Goal: Check status: Check status

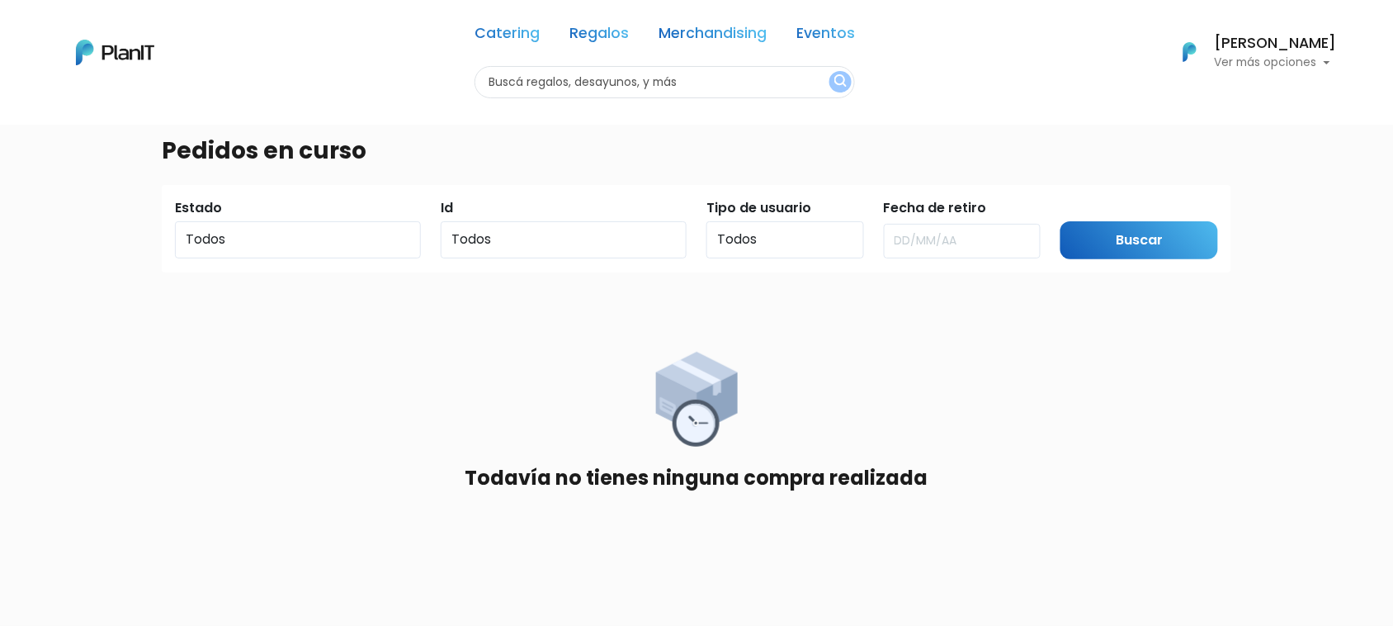
click at [1297, 51] on div "[PERSON_NAME] Ver más opciones" at bounding box center [1276, 52] width 122 height 33
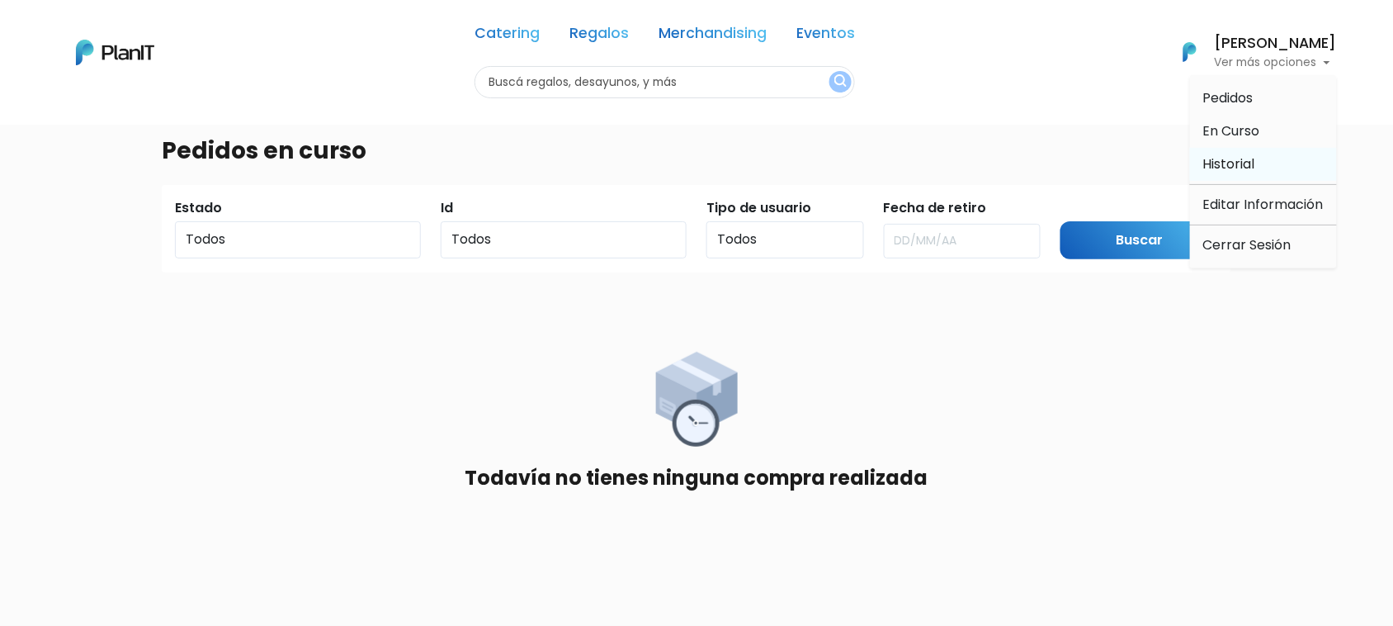
click at [1237, 165] on span "Historial" at bounding box center [1230, 163] width 52 height 19
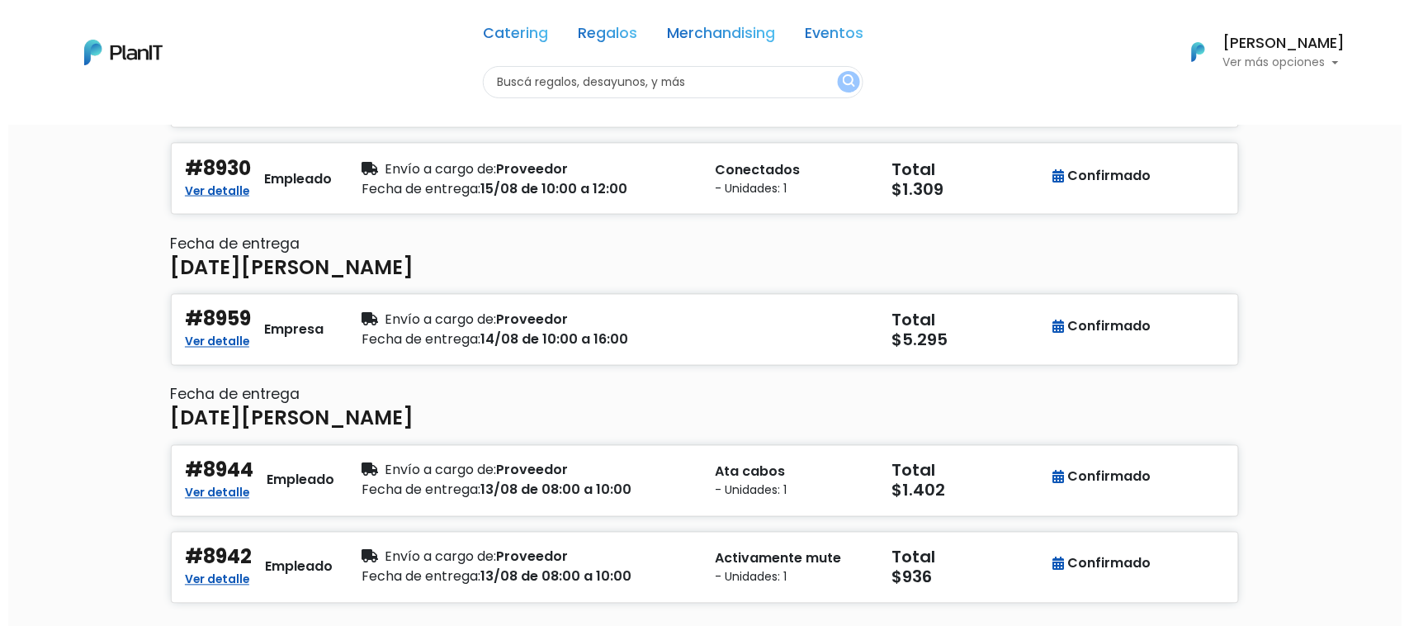
scroll to position [1092, 0]
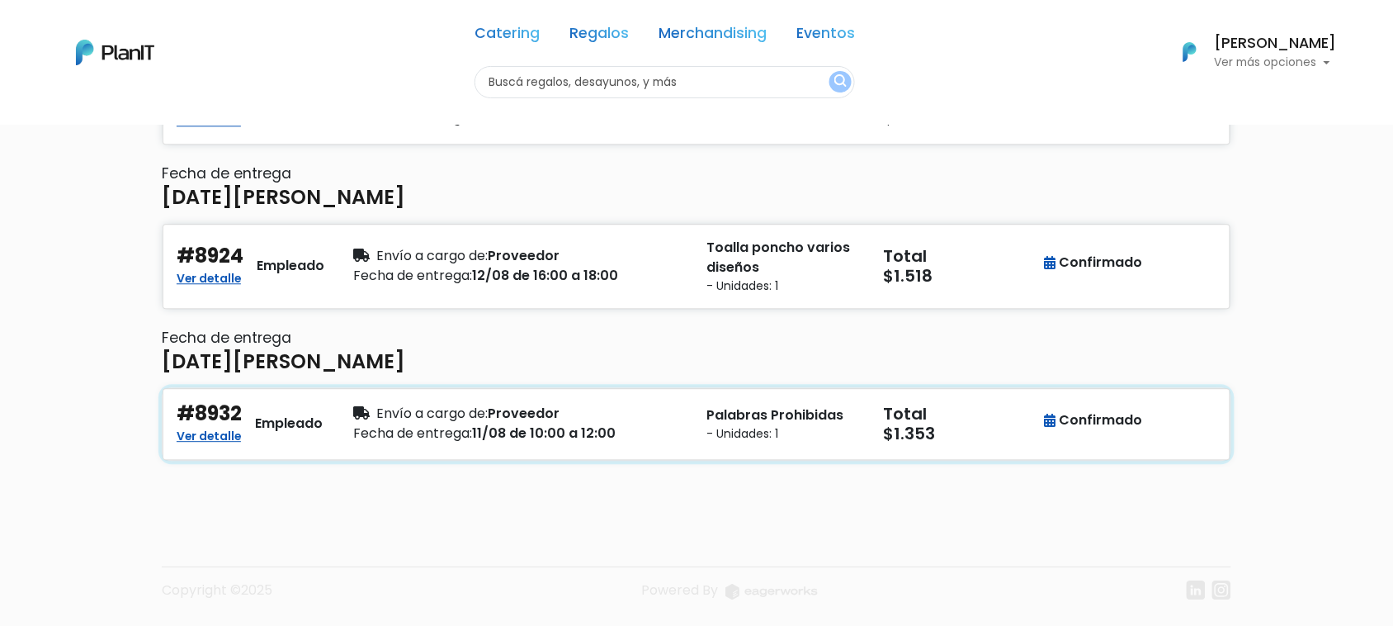
drag, startPoint x: 253, startPoint y: 403, endPoint x: 165, endPoint y: 411, distance: 88.7
click at [187, 430] on link "Ver detalle" at bounding box center [209, 434] width 64 height 20
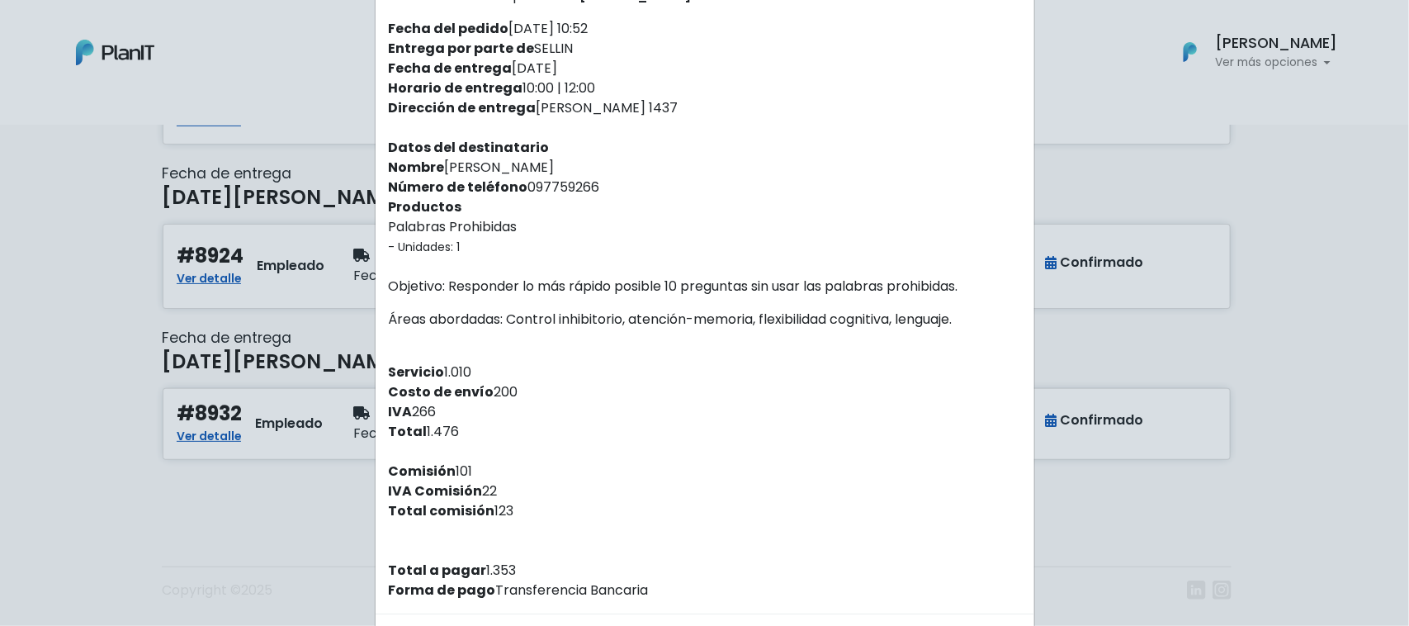
scroll to position [182, 0]
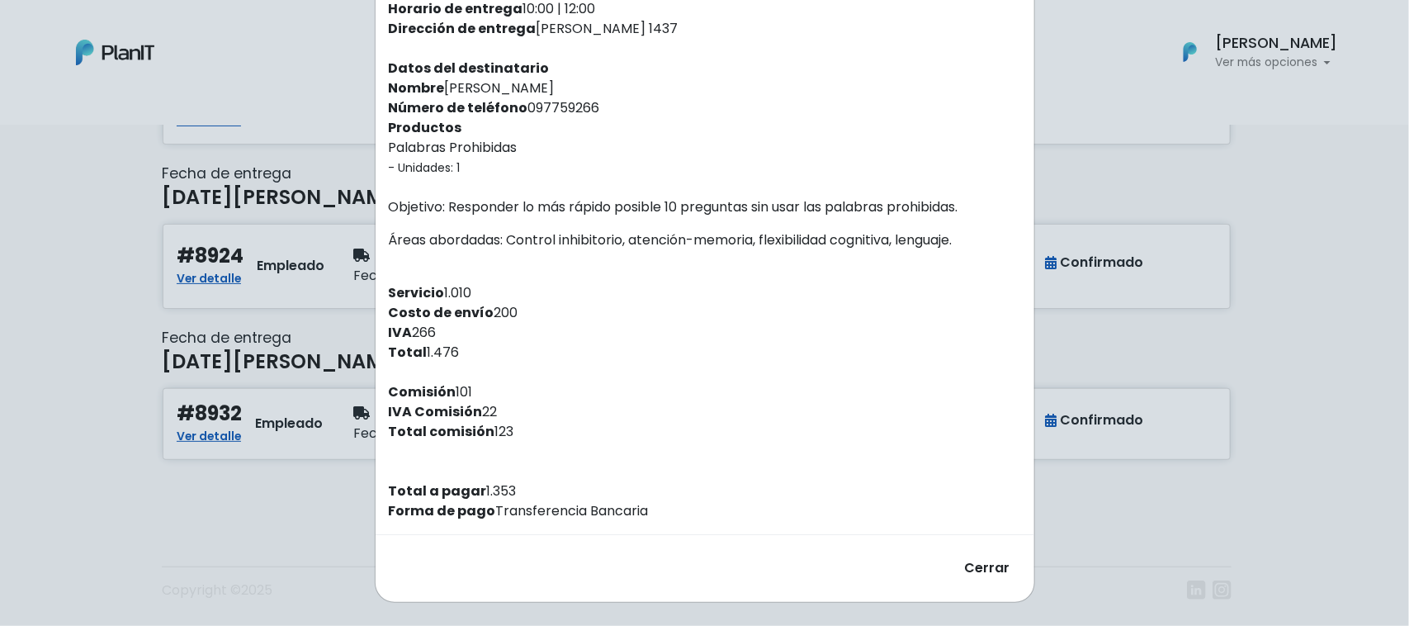
click at [244, 492] on div "Orden #8932 Recibiste un nuevo pedido de: Diego Curiel . Fecha del pedido 07/08…" at bounding box center [704, 313] width 1409 height 626
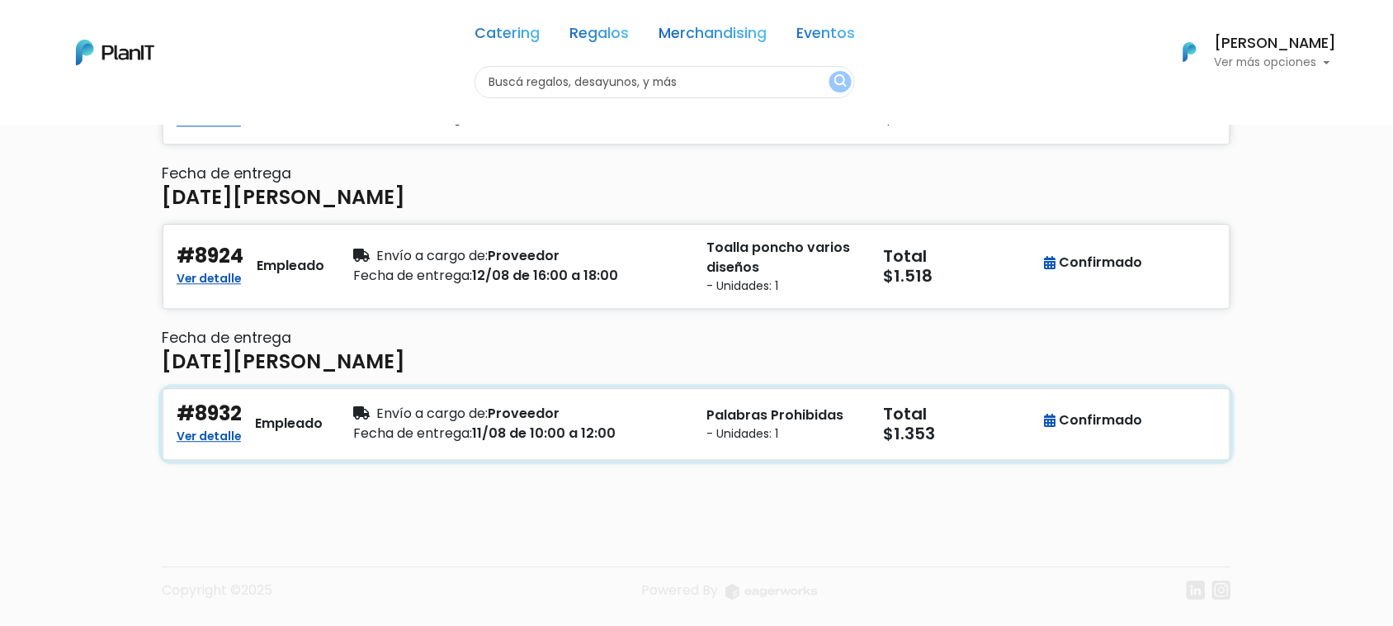
click at [239, 402] on h4 "#8932" at bounding box center [209, 414] width 65 height 24
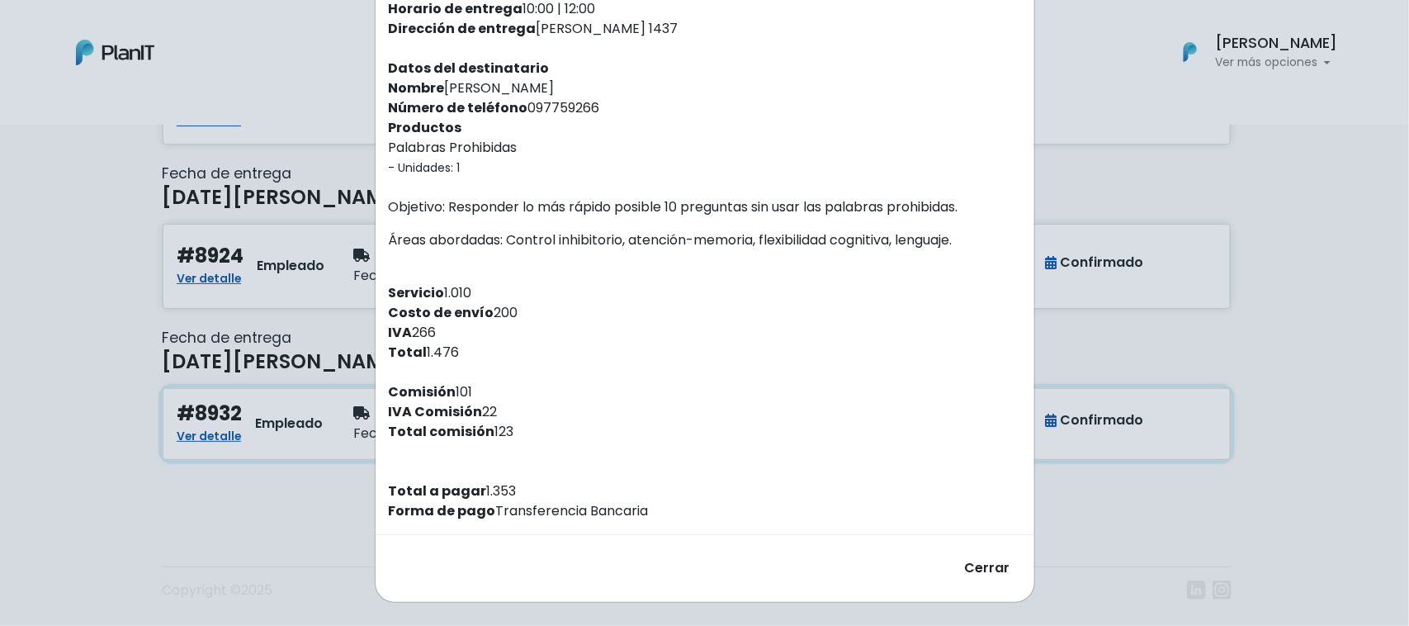
scroll to position [0, 0]
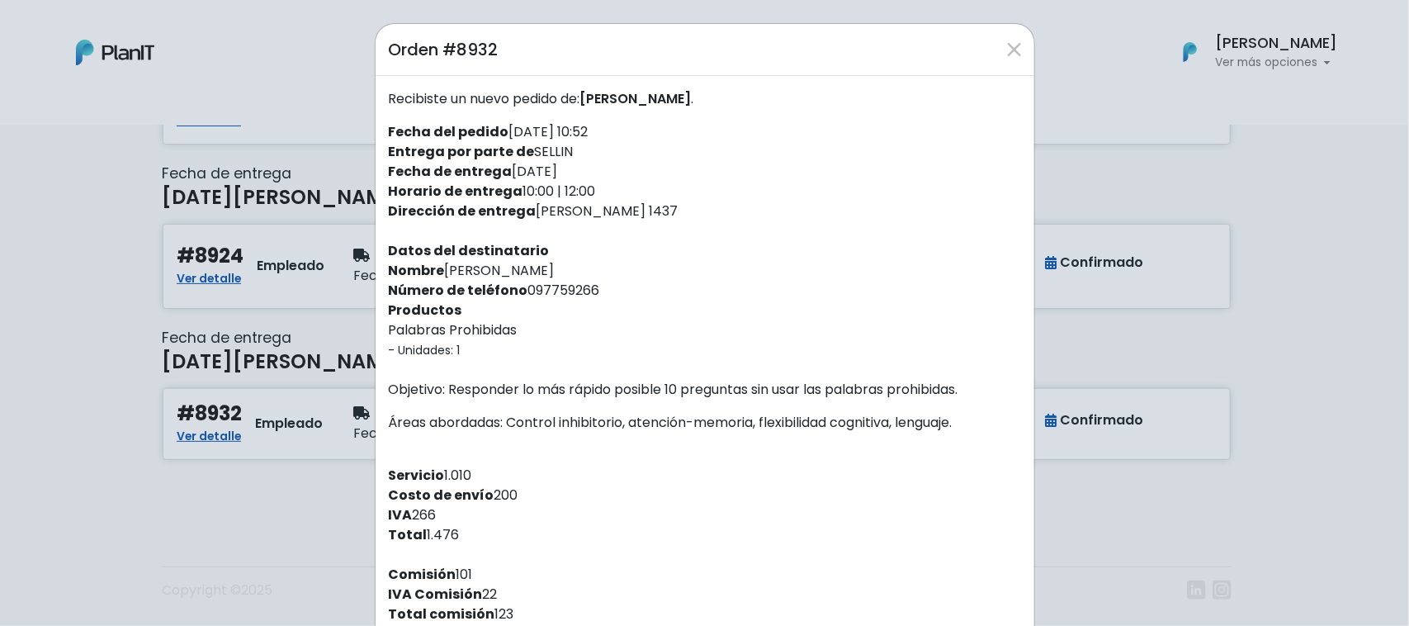
click at [239, 400] on div "Orden #8932 Recibiste un nuevo pedido de: Diego Curiel . Fecha del pedido 07/08…" at bounding box center [704, 313] width 1409 height 626
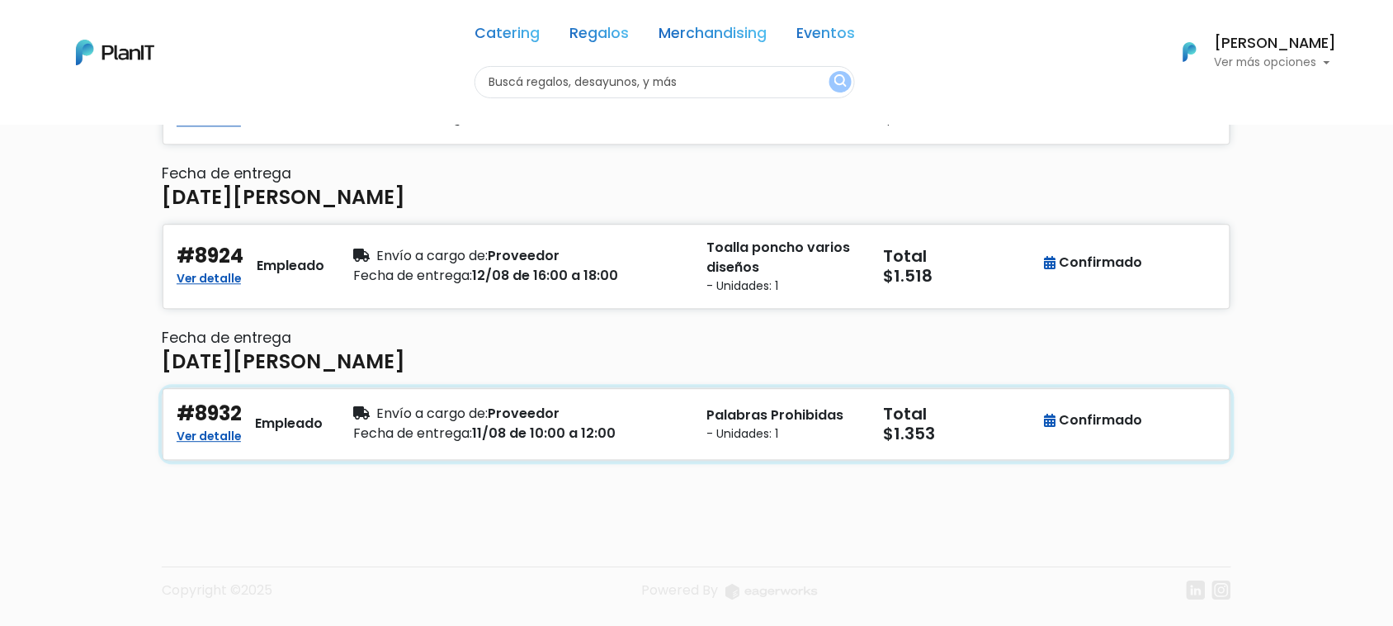
drag, startPoint x: 246, startPoint y: 404, endPoint x: 169, endPoint y: 403, distance: 76.8
click at [169, 403] on div "#8932 Ver detalle Empleado" at bounding box center [255, 424] width 177 height 44
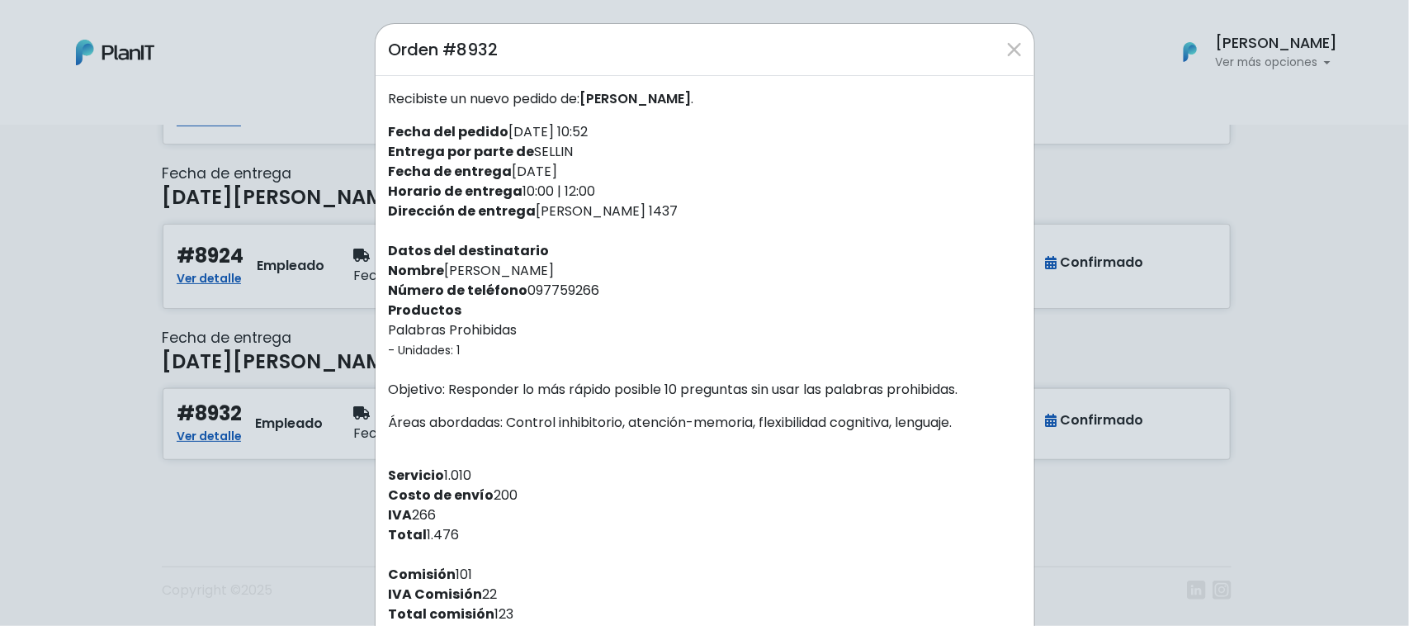
drag, startPoint x: 163, startPoint y: 403, endPoint x: 257, endPoint y: 403, distance: 93.3
click at [257, 403] on div "Orden #8932 Recibiste un nuevo pedido de: Diego Curiel . Fecha del pedido 07/08…" at bounding box center [704, 313] width 1409 height 626
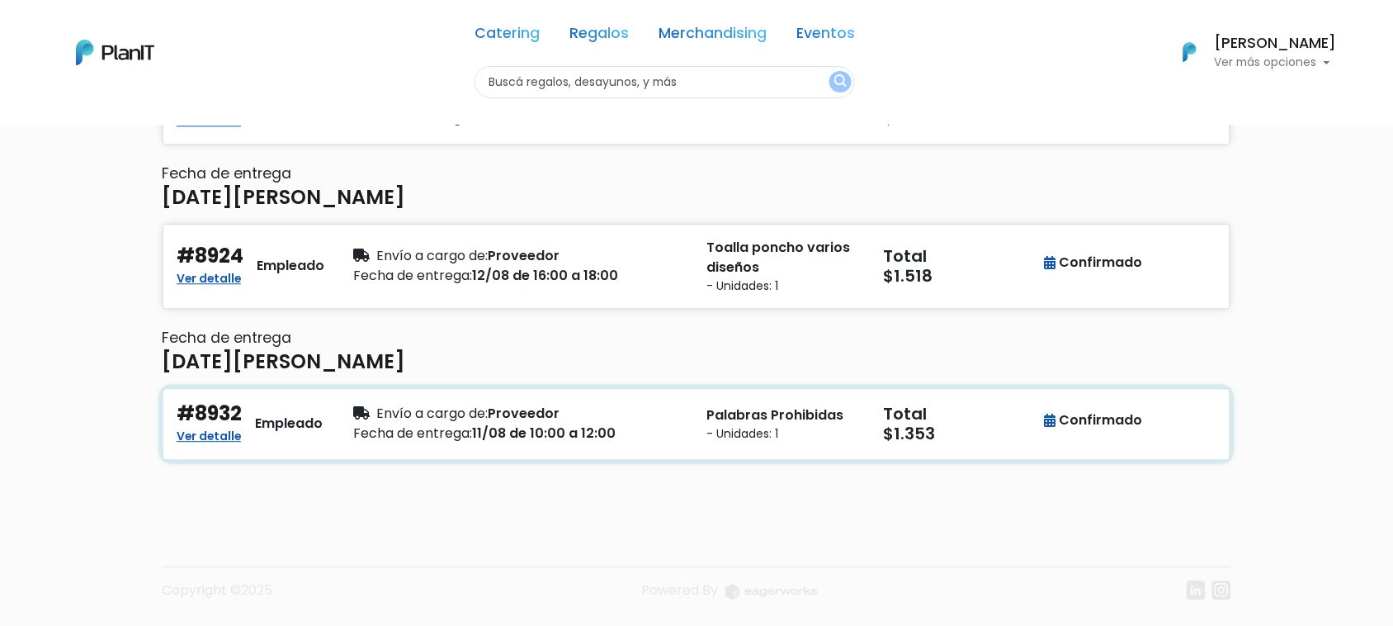
drag, startPoint x: 92, startPoint y: 428, endPoint x: 96, endPoint y: 414, distance: 13.6
drag, startPoint x: 121, startPoint y: 406, endPoint x: 253, endPoint y: 404, distance: 132.1
click at [660, 405] on div "Envío a cargo de: Proveedor" at bounding box center [519, 414] width 333 height 20
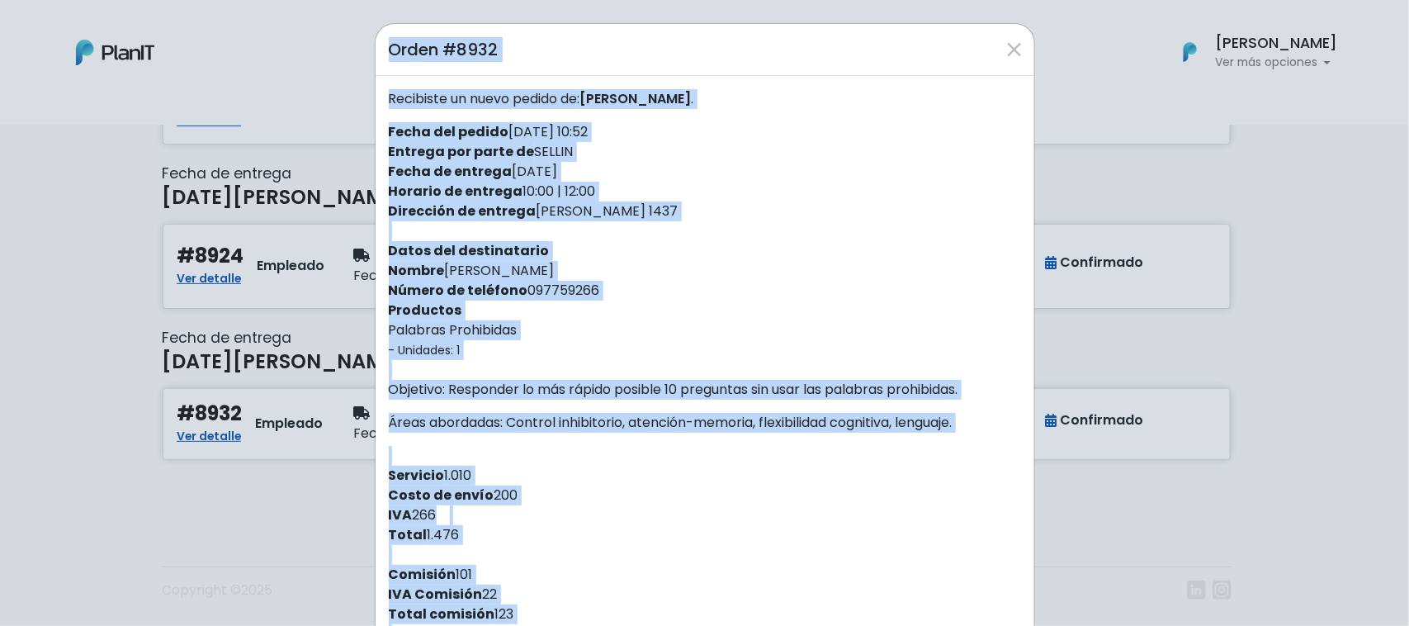
click at [759, 302] on div "Recibiste un nuevo pedido de: Diego Curiel . Fecha del pedido 07/08/2025 10:52 …" at bounding box center [705, 396] width 659 height 641
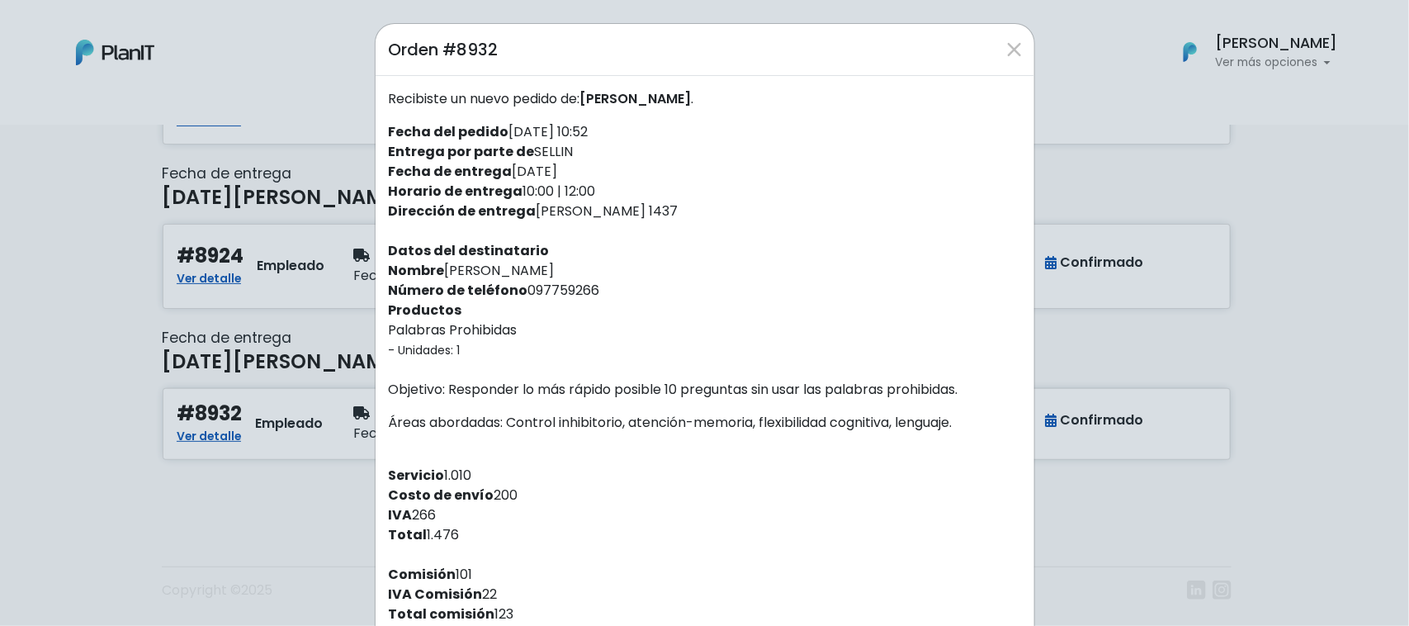
click at [1348, 253] on div "Orden #8932 Recibiste un nuevo pedido de: Diego Curiel . Fecha del pedido 07/08…" at bounding box center [704, 313] width 1409 height 626
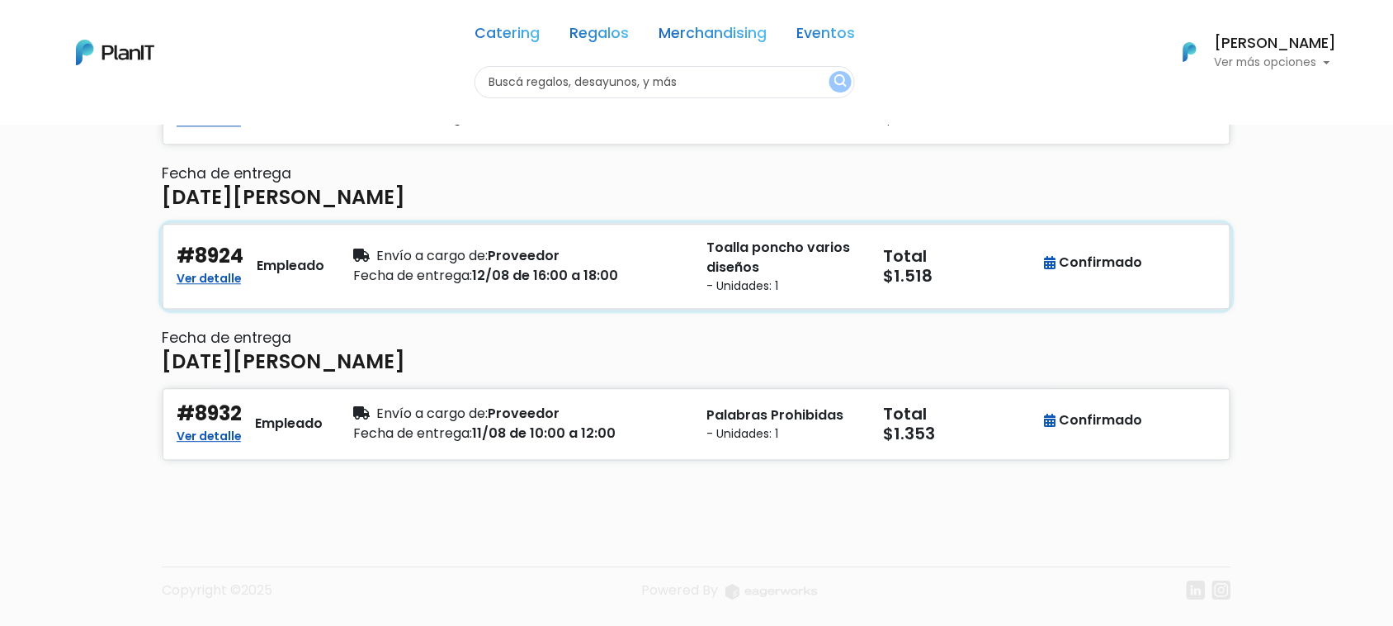
click at [568, 275] on div "Fecha de entrega: 12/08 de 16:00 a 18:00" at bounding box center [519, 276] width 333 height 20
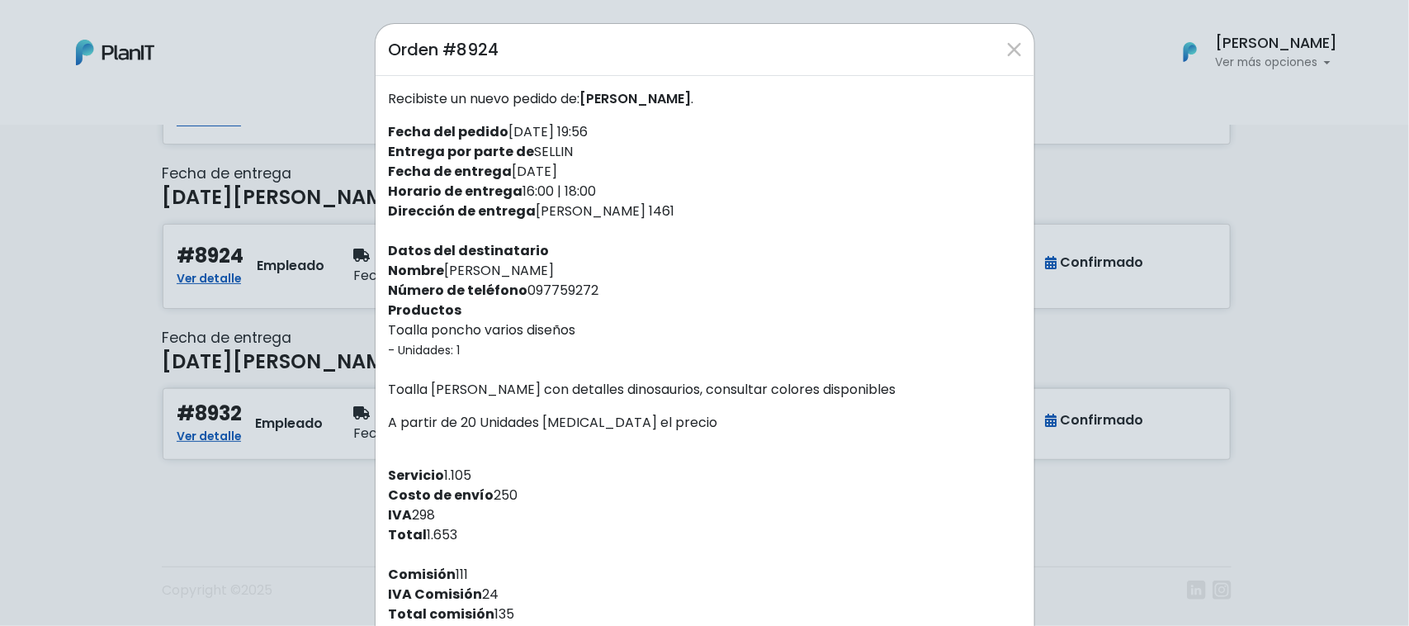
click at [186, 488] on div "Orden #8924 Recibiste un nuevo pedido de: LORENA PEREZ . Fecha del pedido 05/08…" at bounding box center [704, 313] width 1409 height 626
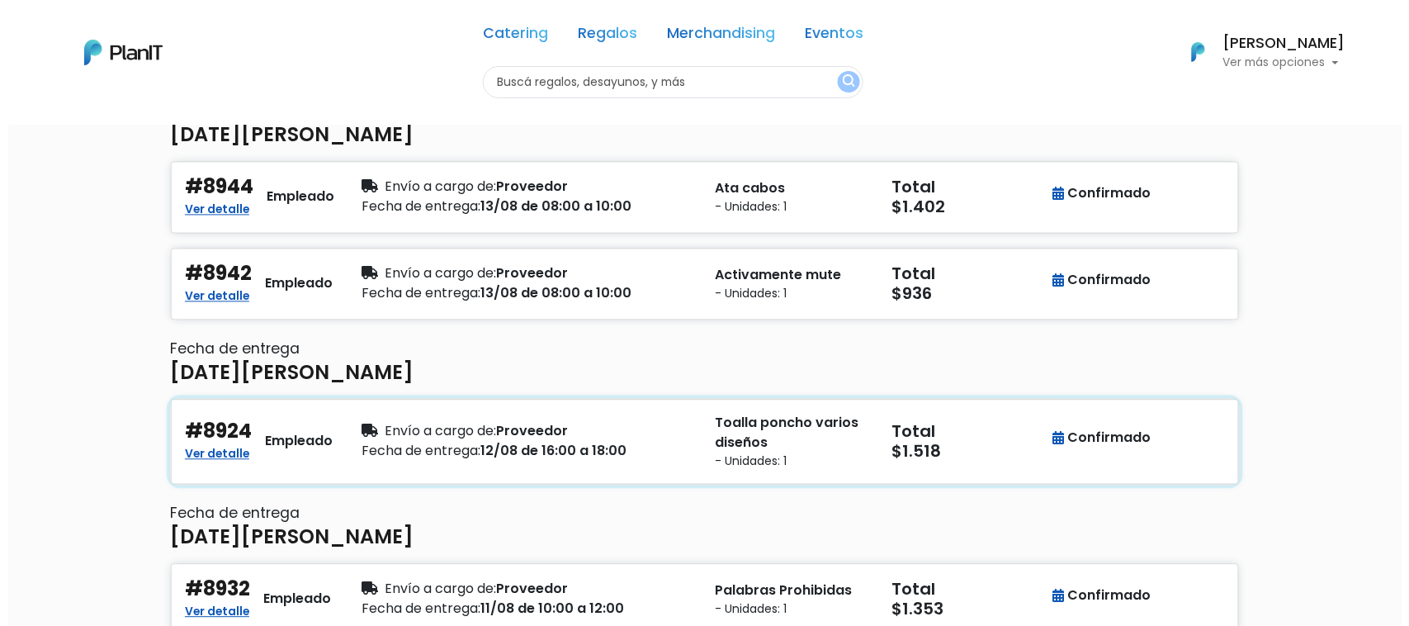
scroll to position [886, 0]
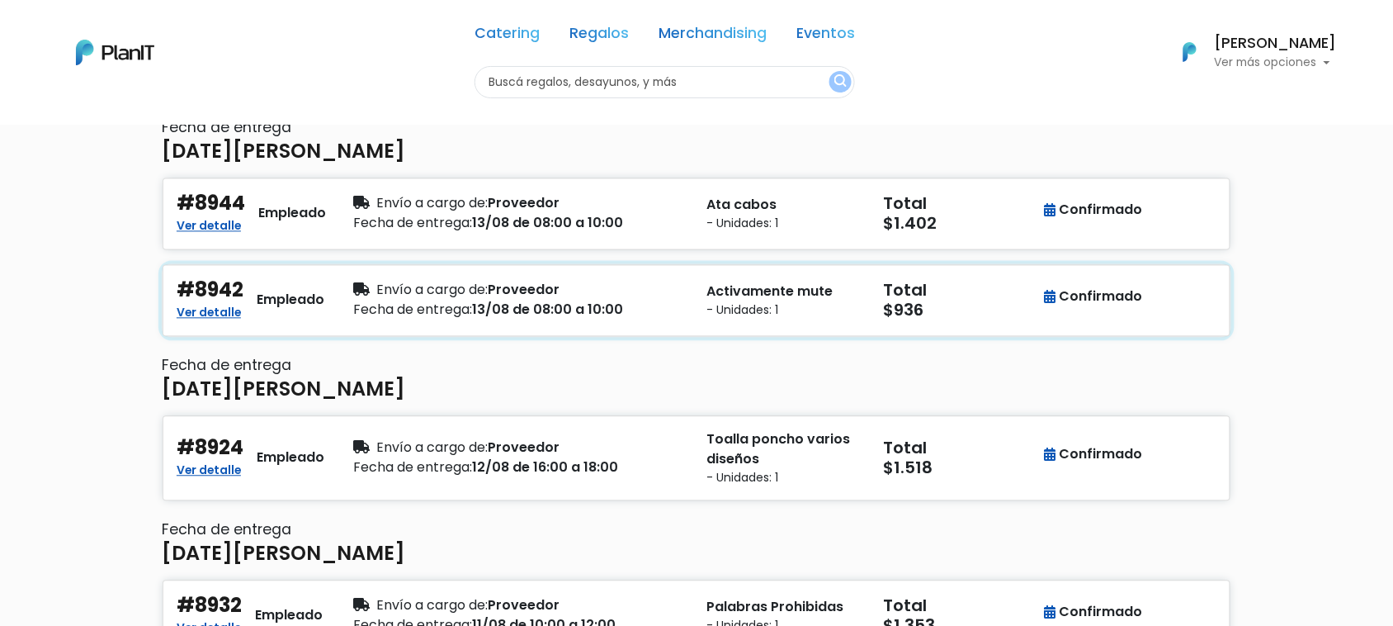
click at [817, 311] on small "- Unidades: 1" at bounding box center [785, 310] width 157 height 17
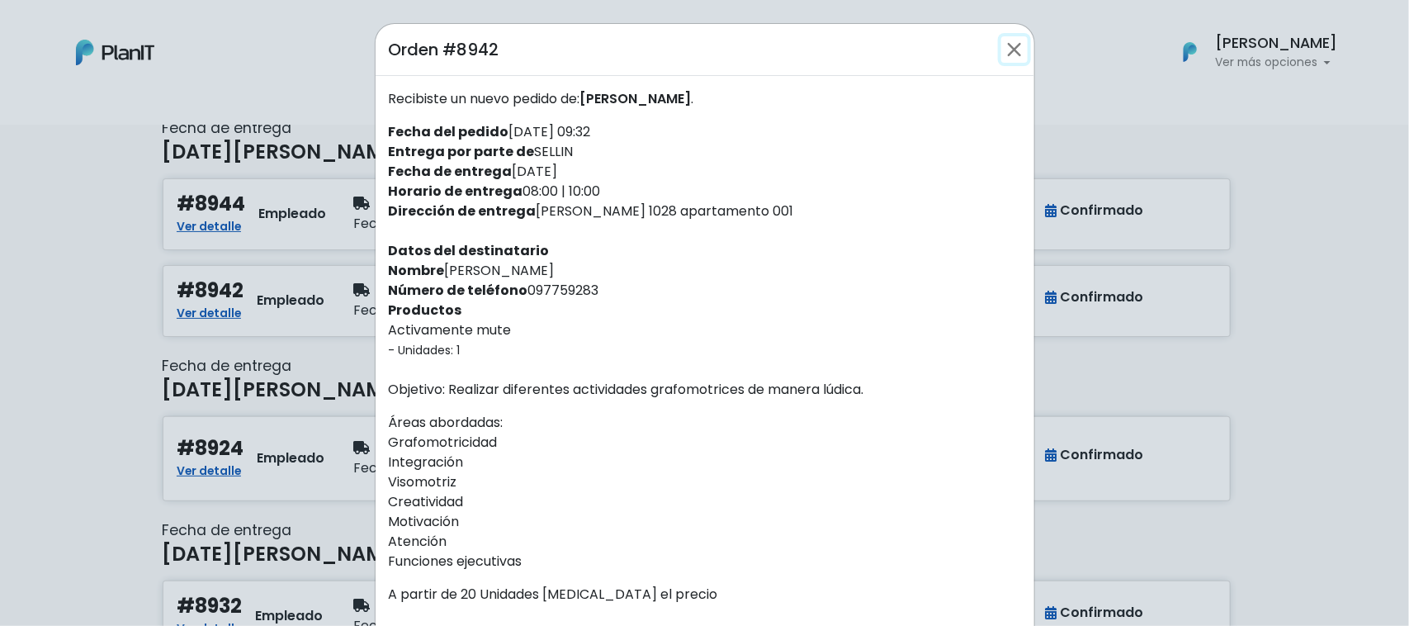
click at [1001, 59] on button "Close" at bounding box center [1014, 49] width 26 height 26
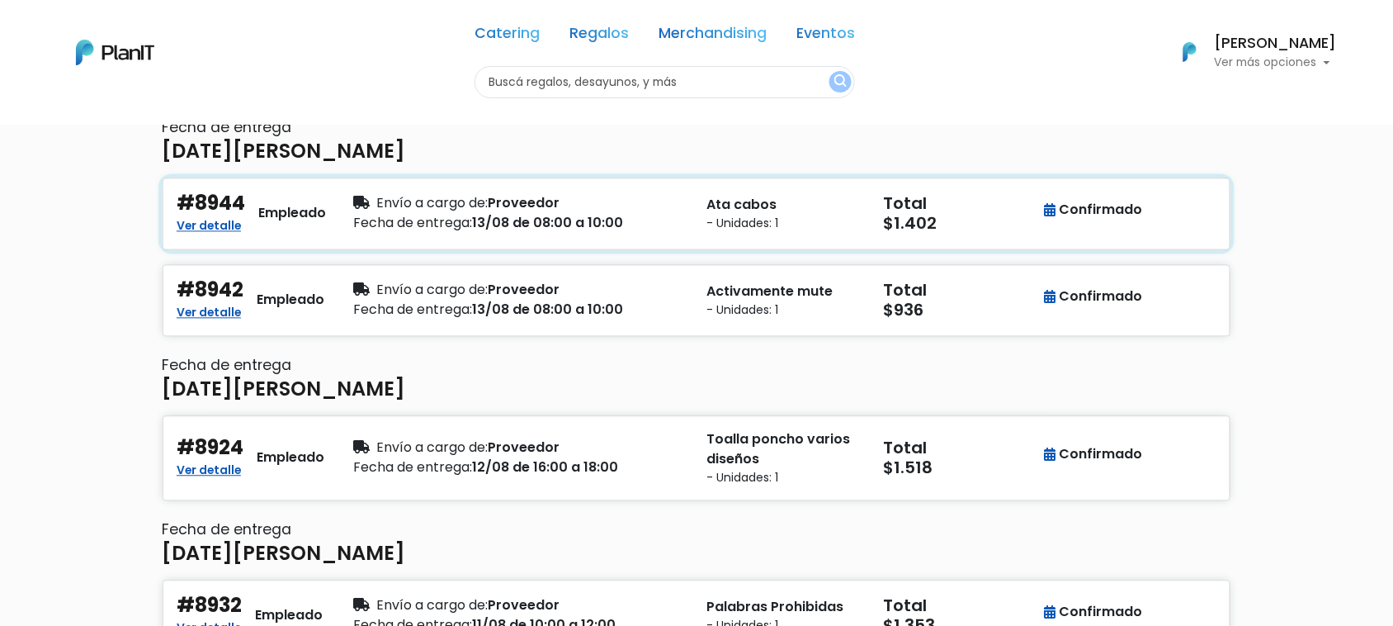
click at [561, 223] on div "Fecha de entrega: 13/08 de 08:00 a 10:00" at bounding box center [519, 224] width 333 height 20
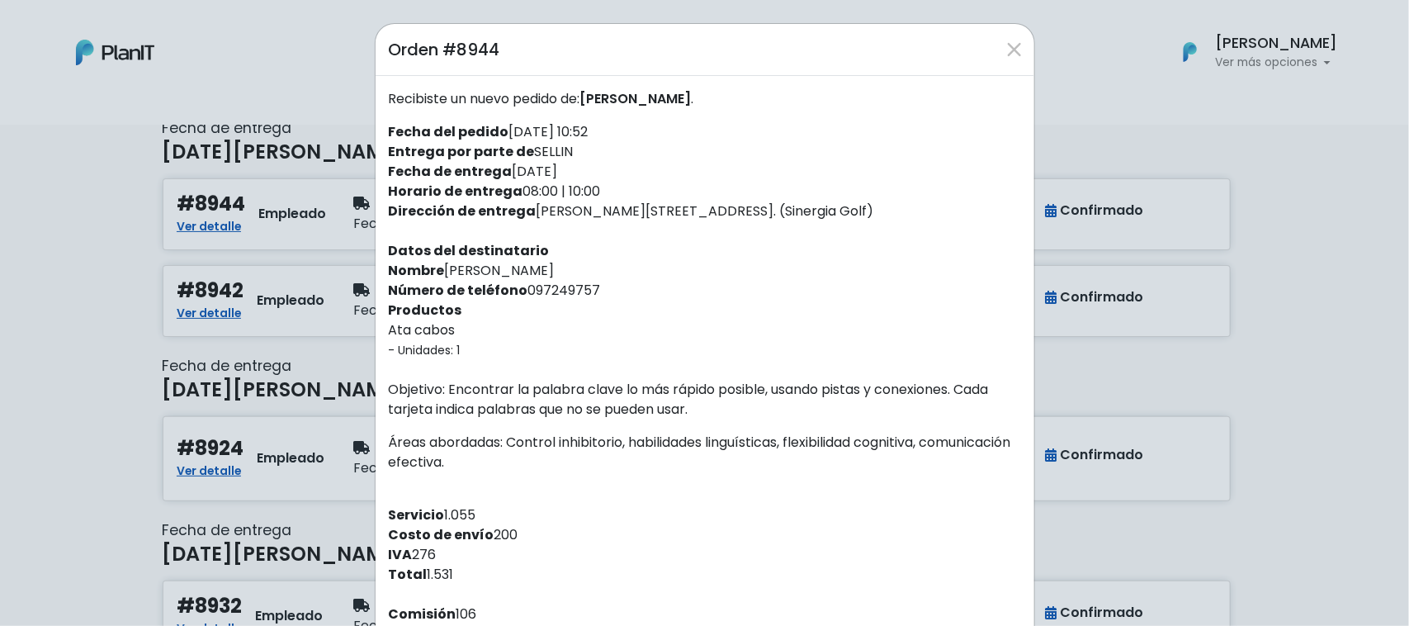
click at [0, 363] on div "Orden #8944 Recibiste un nuevo pedido de: CAROLINA MELOGNO . Fecha del pedido 1…" at bounding box center [704, 313] width 1409 height 626
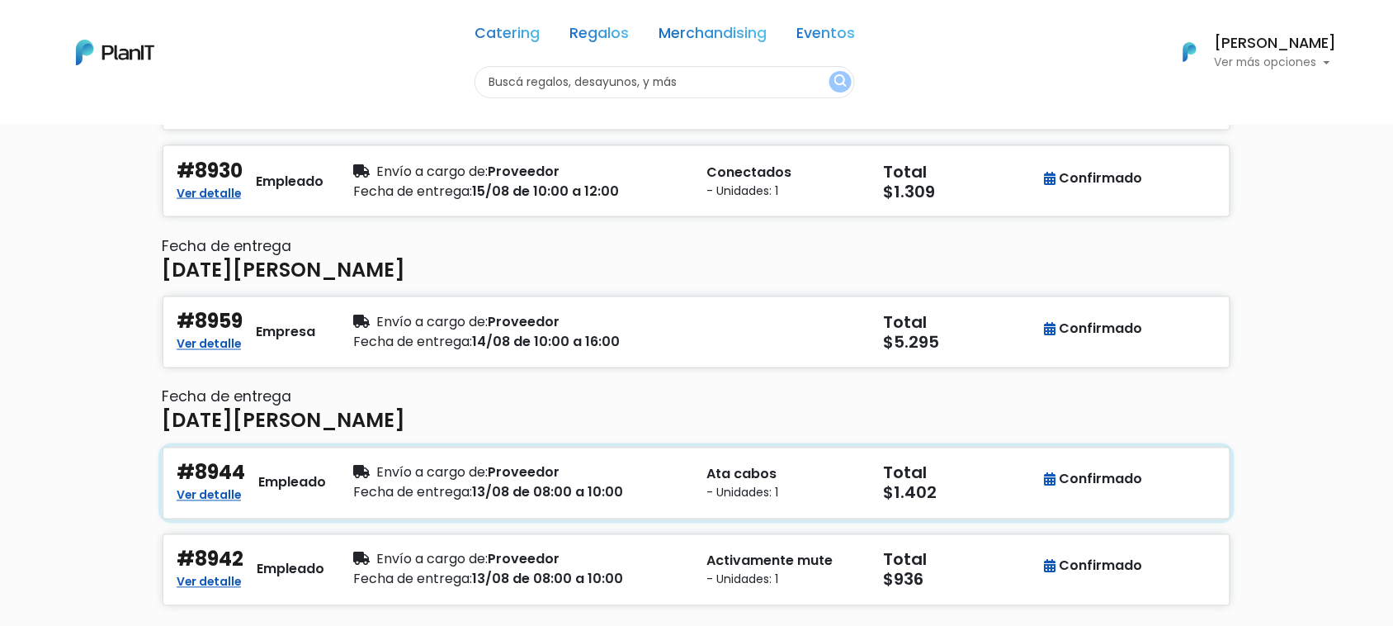
scroll to position [576, 0]
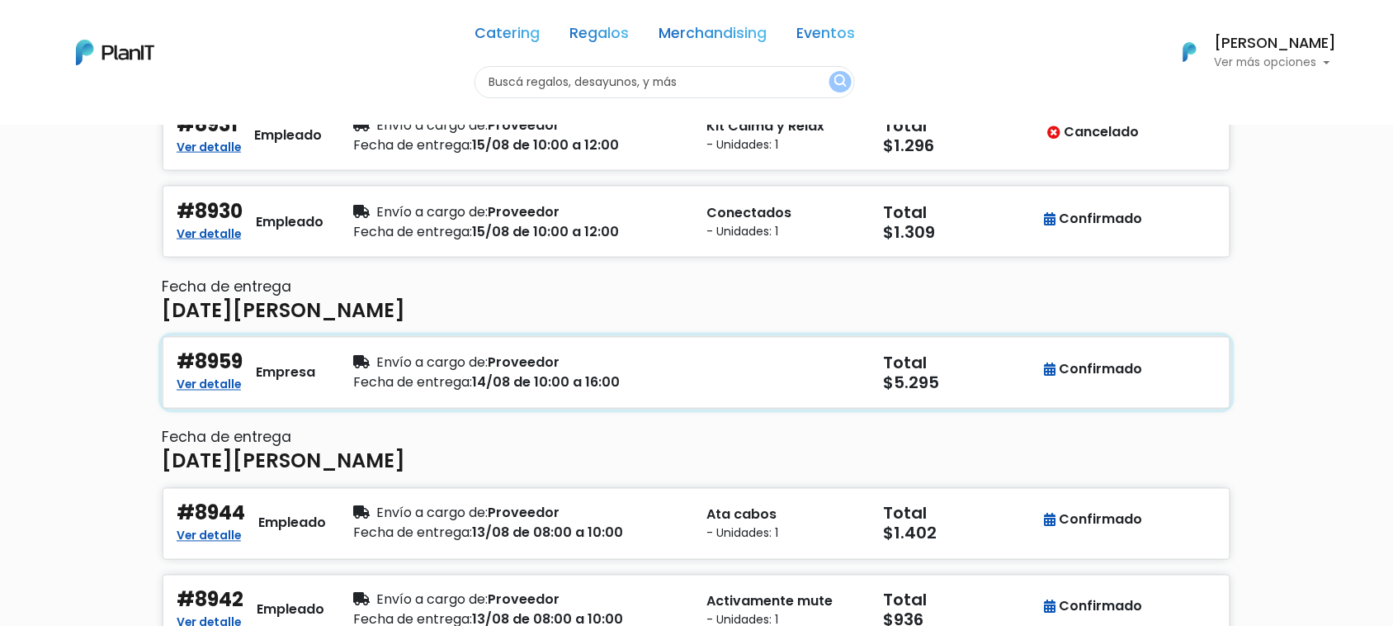
click at [716, 376] on div "button" at bounding box center [785, 373] width 177 height 44
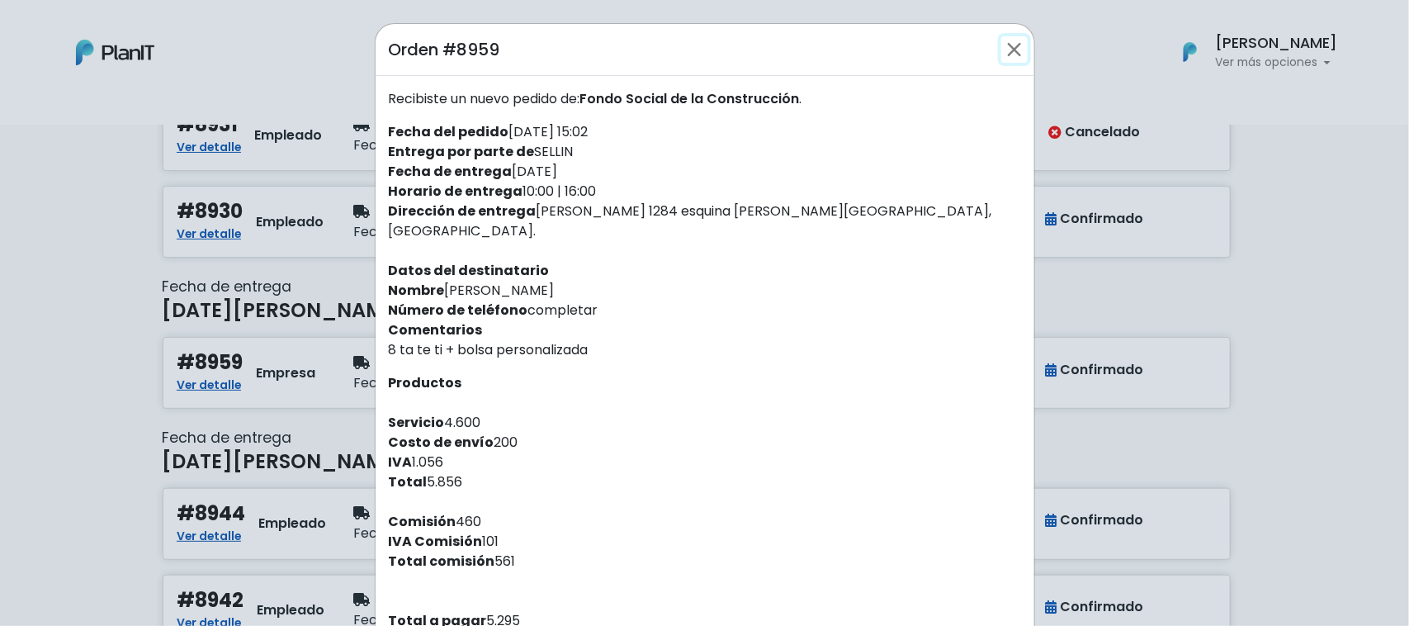
click at [1013, 43] on button "Close" at bounding box center [1014, 49] width 26 height 26
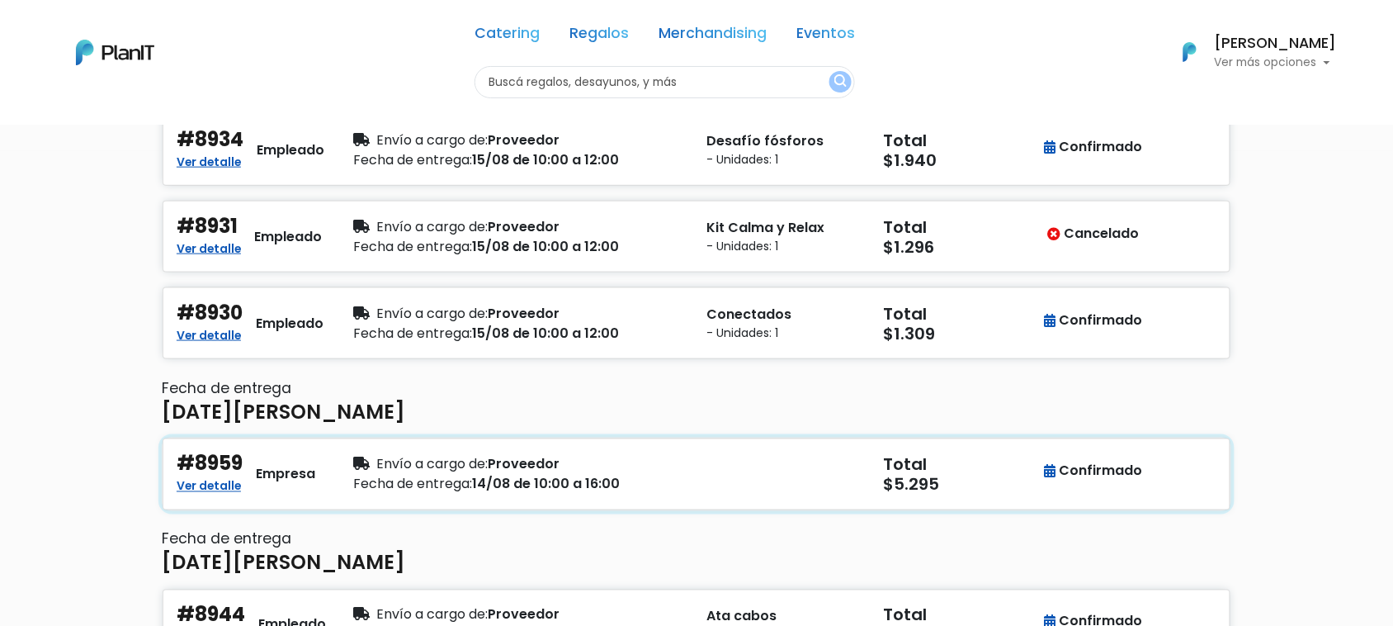
scroll to position [473, 0]
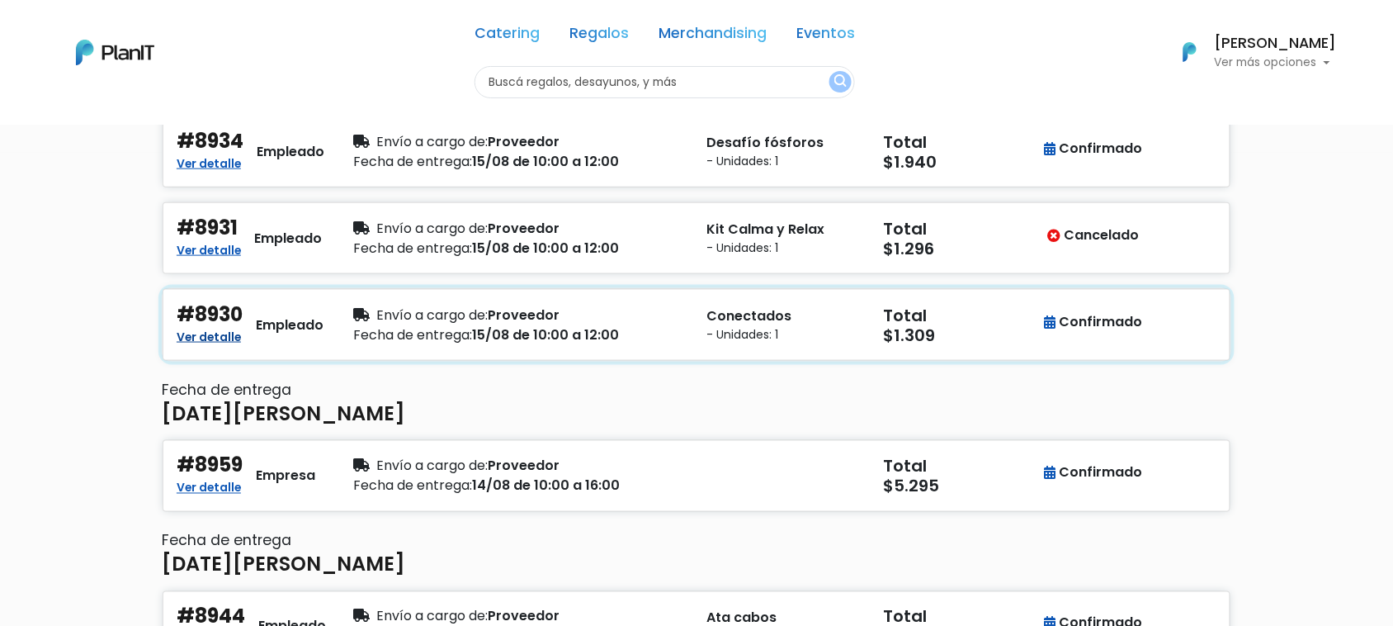
click at [237, 341] on link "Ver detalle" at bounding box center [209, 335] width 64 height 20
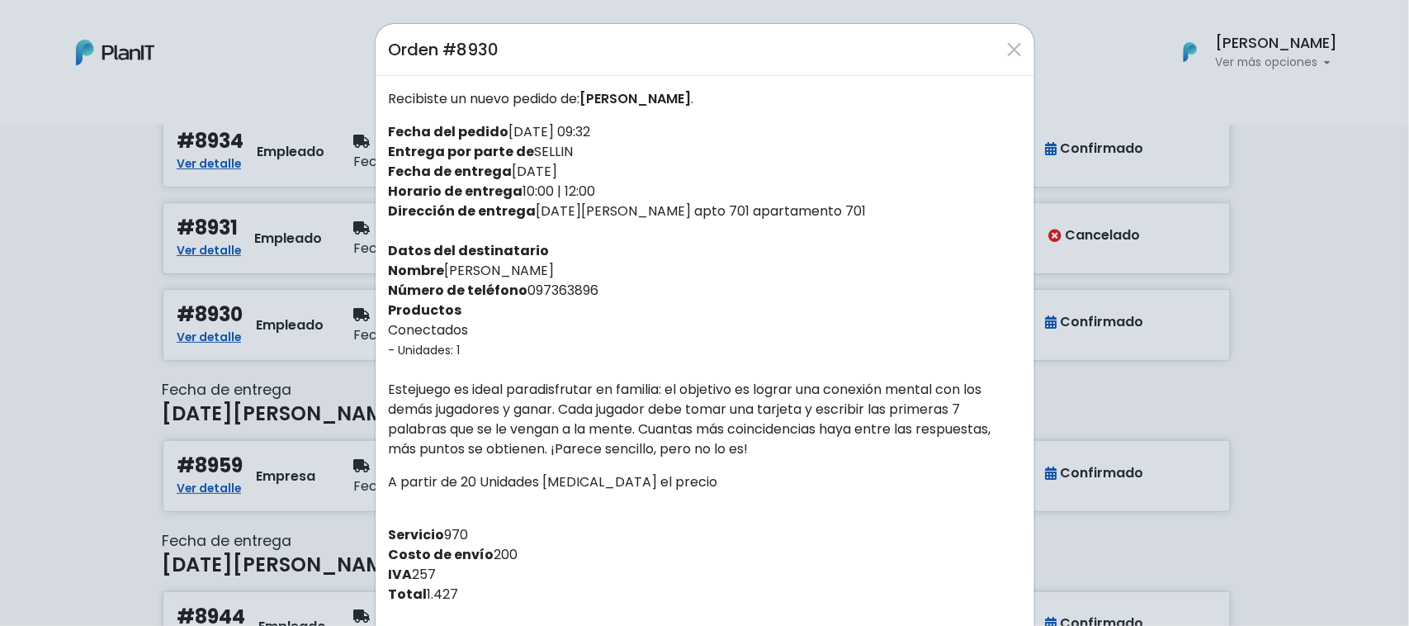
click at [109, 282] on div "Orden #8930 Recibiste un nuevo pedido de: LAURA CARAMÉS . Fecha del pedido 07/0…" at bounding box center [704, 313] width 1409 height 626
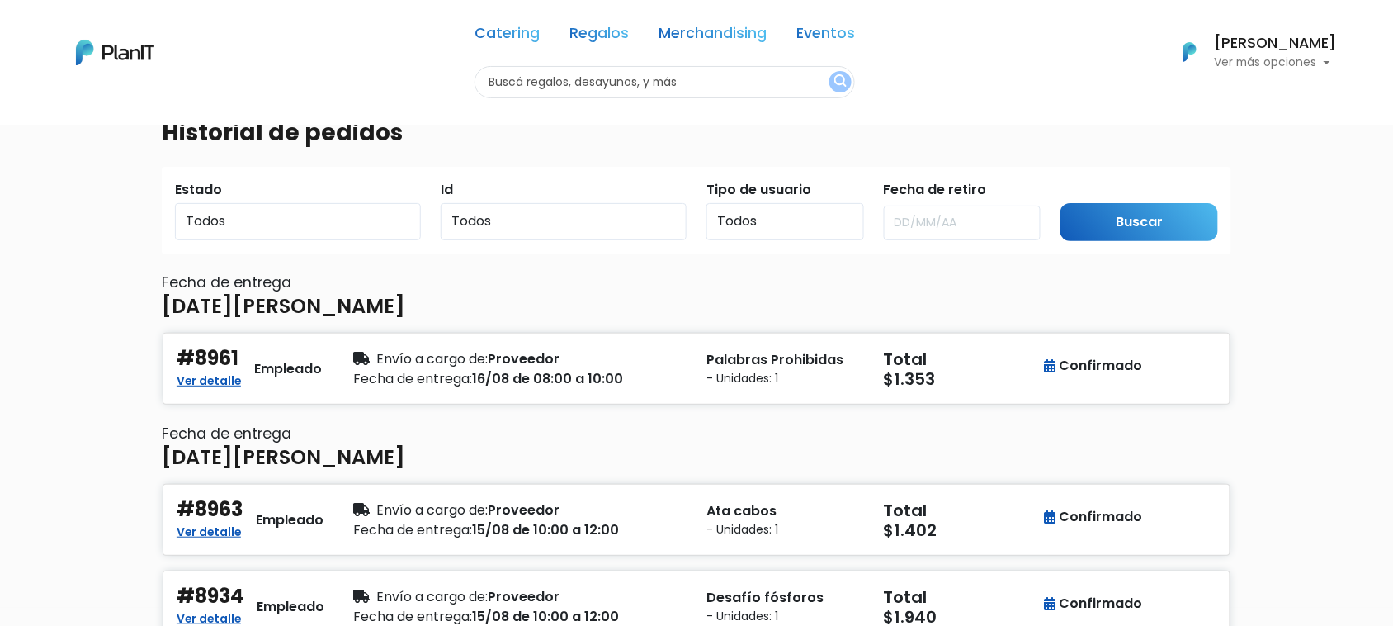
scroll to position [0, 0]
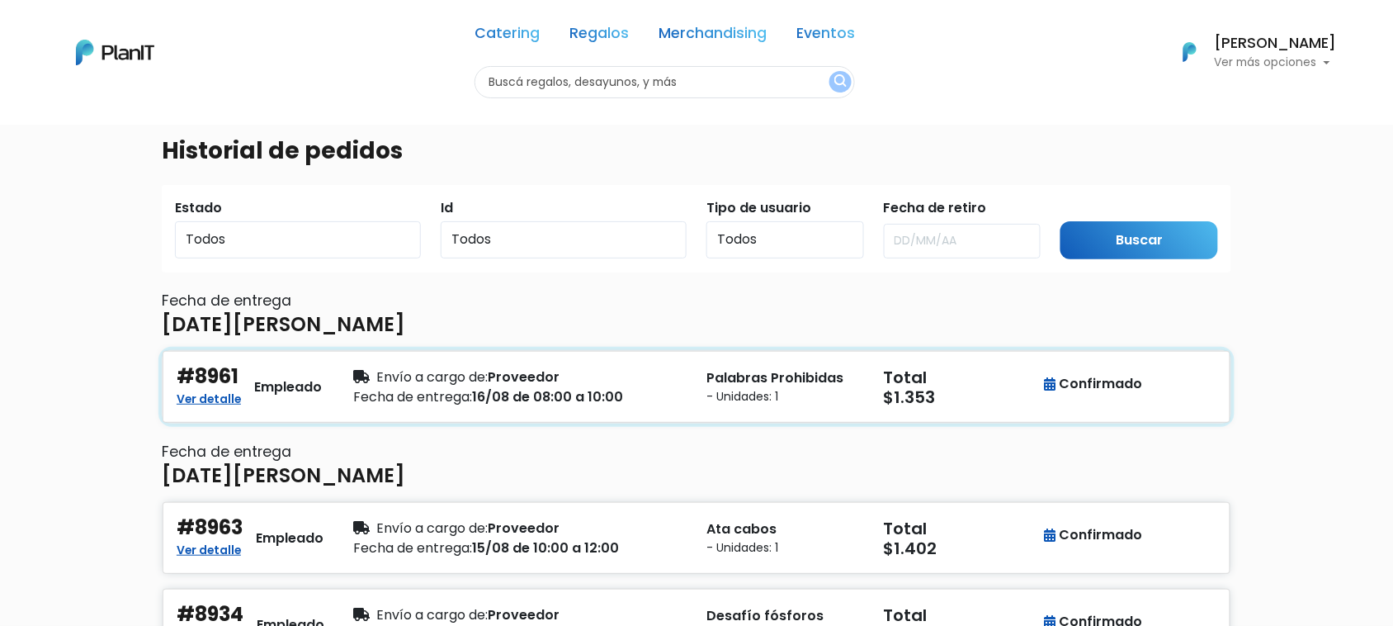
click at [702, 407] on div "Palabras Prohibidas - Unidades: 1" at bounding box center [785, 387] width 177 height 44
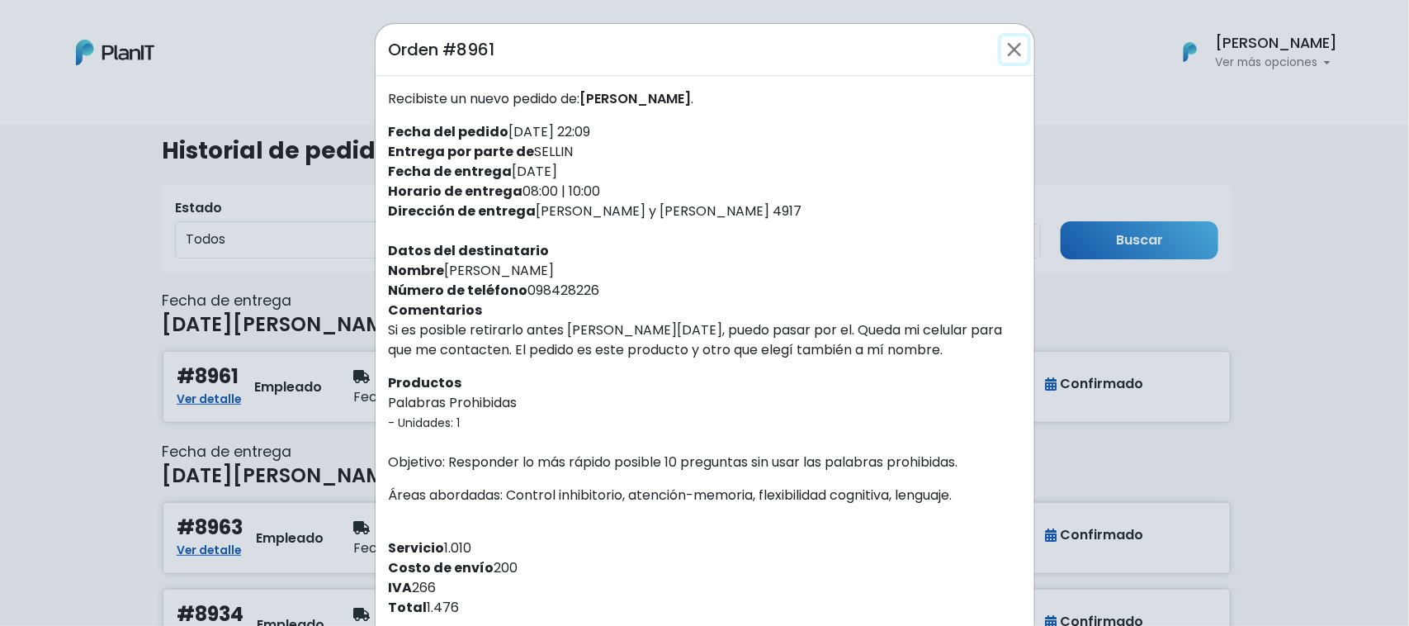
click at [1003, 42] on button "Close" at bounding box center [1014, 49] width 26 height 26
